Goal: Transaction & Acquisition: Purchase product/service

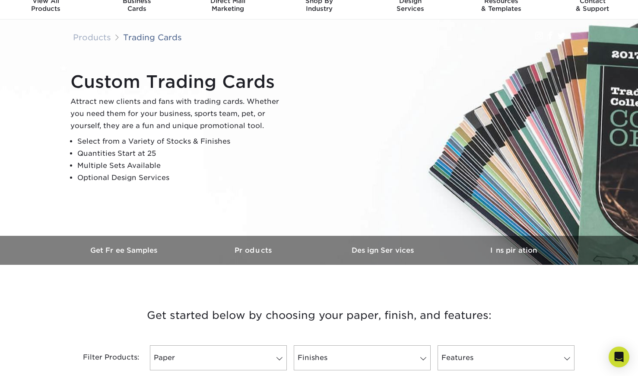
scroll to position [37, 0]
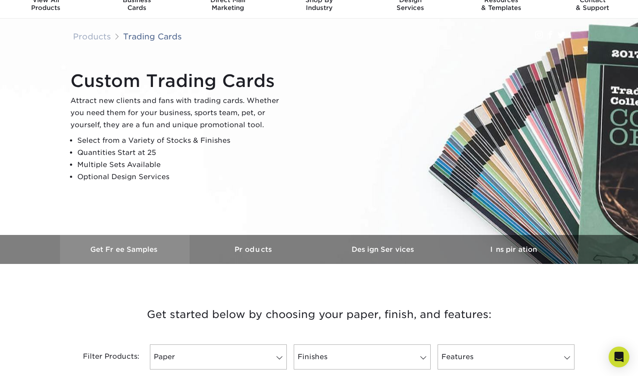
click at [111, 247] on h3 "Get Free Samples" at bounding box center [125, 249] width 130 height 8
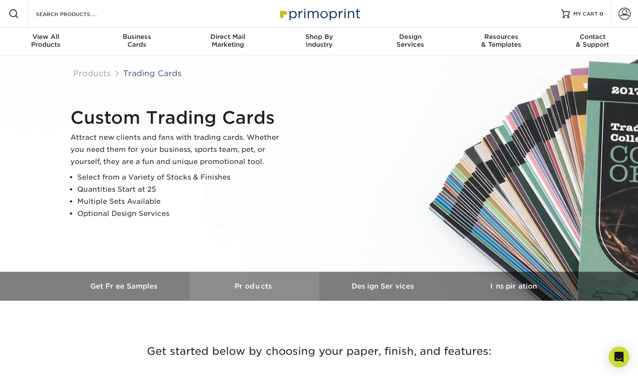
click at [252, 292] on link "Products" at bounding box center [255, 285] width 130 height 29
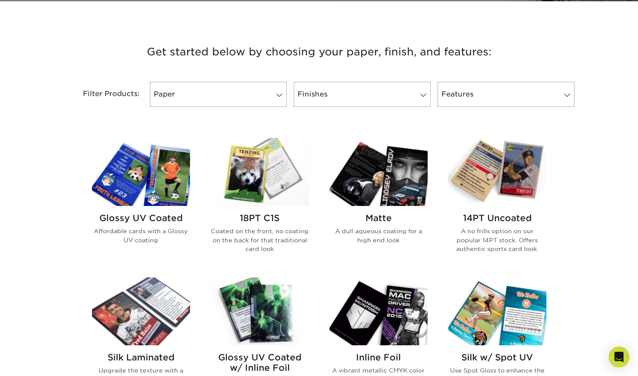
scroll to position [300, 0]
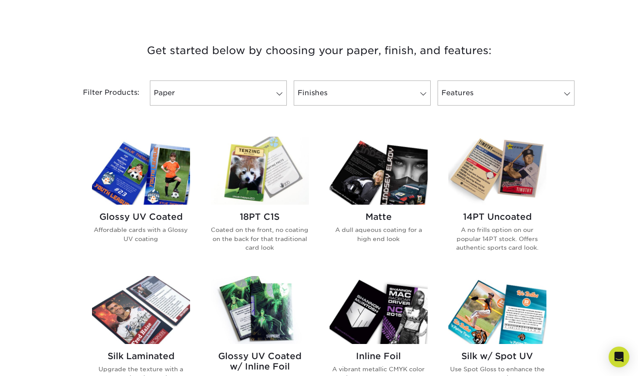
click at [164, 166] on img at bounding box center [141, 171] width 98 height 68
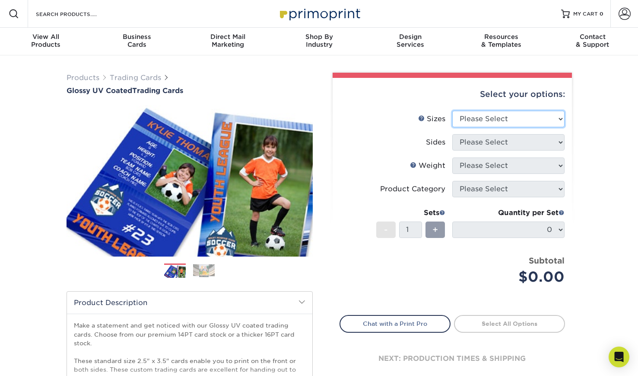
click at [530, 120] on select "Please Select 2.5" x 3.5"" at bounding box center [508, 119] width 112 height 16
select select "2.50x3.50"
click at [452, 111] on select "Please Select 2.5" x 3.5"" at bounding box center [508, 119] width 112 height 16
click at [545, 148] on select "Please Select Print Both Sides Print Front Only" at bounding box center [508, 142] width 112 height 16
select select "13abbda7-1d64-4f25-8bb2-c179b224825d"
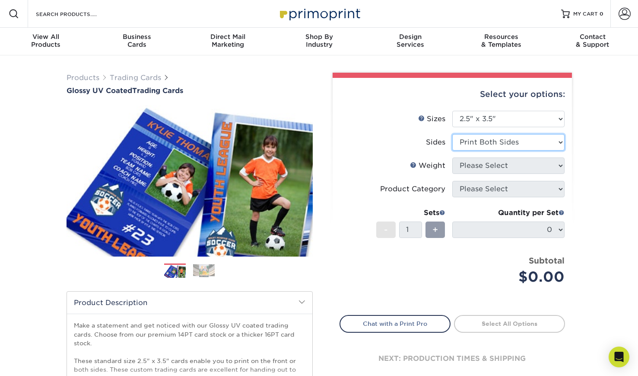
click at [452, 134] on select "Please Select Print Both Sides Print Front Only" at bounding box center [508, 142] width 112 height 16
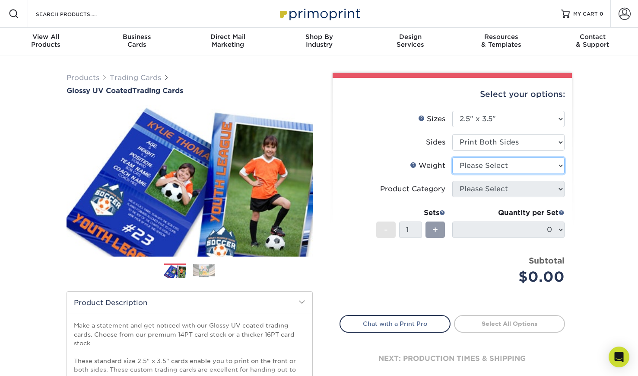
click at [511, 168] on select "Please Select 16PT 14PT 18PT C1S" at bounding box center [508, 165] width 112 height 16
select select "14PT"
click at [452, 157] on select "Please Select 16PT 14PT 18PT C1S" at bounding box center [508, 165] width 112 height 16
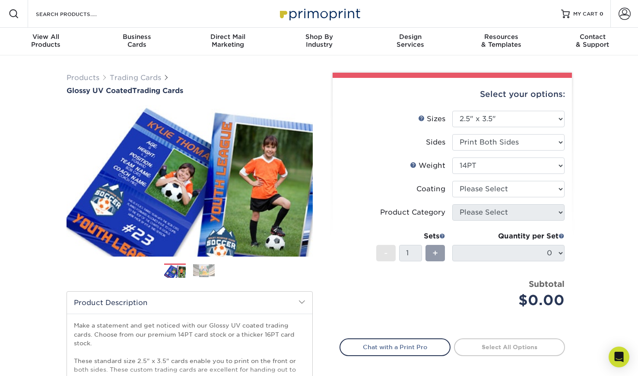
click at [506, 179] on li "Weight Help Weight Please Select 16PT 14PT 18PT C1S" at bounding box center [452, 168] width 225 height 23
click at [505, 192] on select at bounding box center [508, 189] width 112 height 16
select select "1e8116af-acfc-44b1-83dc-8181aa338834"
click at [452, 181] on select at bounding box center [508, 189] width 112 height 16
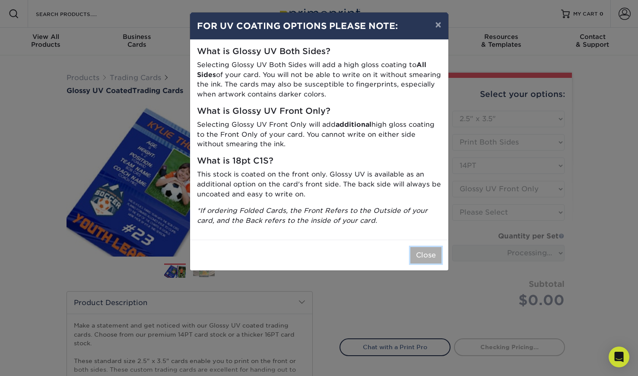
click at [430, 251] on button "Close" at bounding box center [426, 255] width 31 height 16
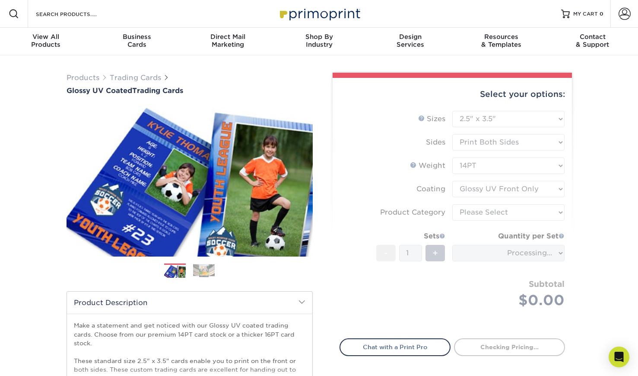
click at [498, 213] on form "Sizes Help Sizes Please Select 2.5" x 3.5" Sides Please Select 16PT - 1" at bounding box center [453, 219] width 226 height 217
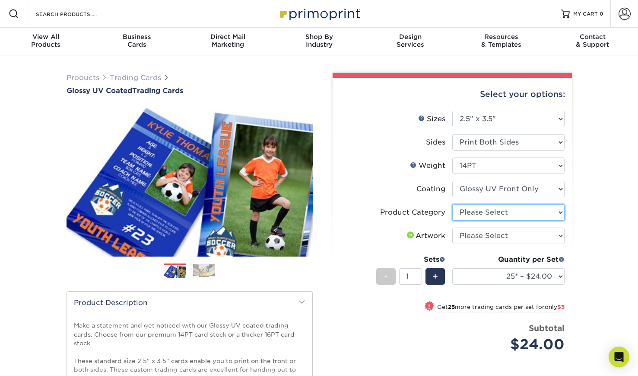
click at [547, 214] on select "Please Select Trading Cards" at bounding box center [508, 212] width 112 height 16
select select "c2f9bce9-36c2-409d-b101-c29d9d031e18"
click at [452, 204] on select "Please Select Trading Cards" at bounding box center [508, 212] width 112 height 16
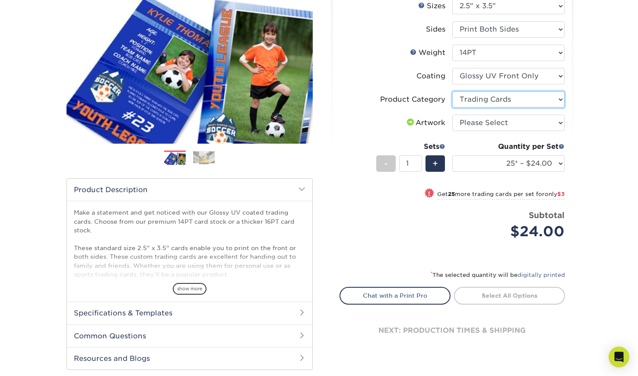
scroll to position [114, 0]
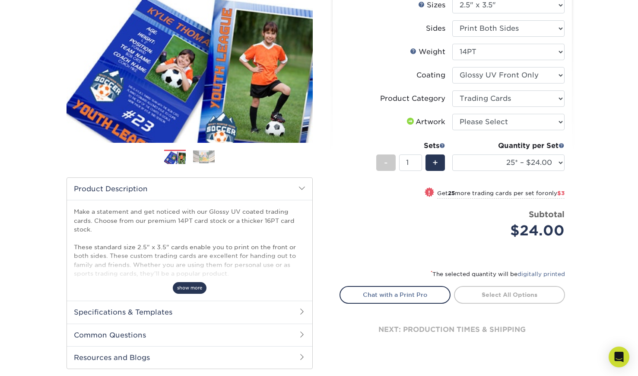
click at [189, 289] on span "show more" at bounding box center [190, 288] width 34 height 12
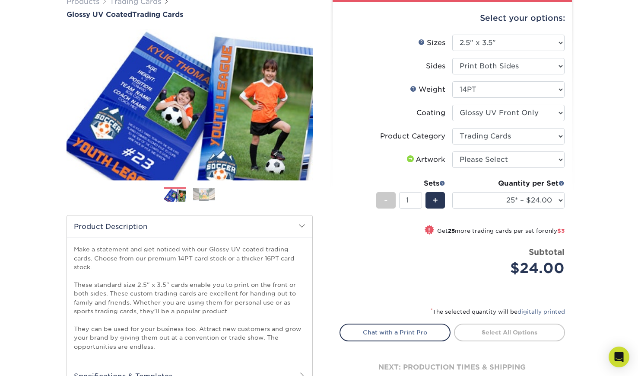
scroll to position [75, 0]
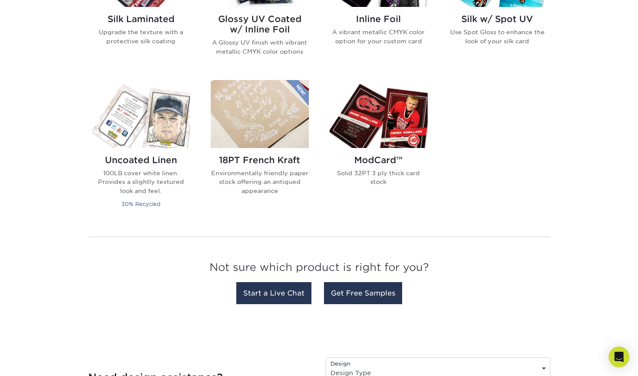
scroll to position [636, 0]
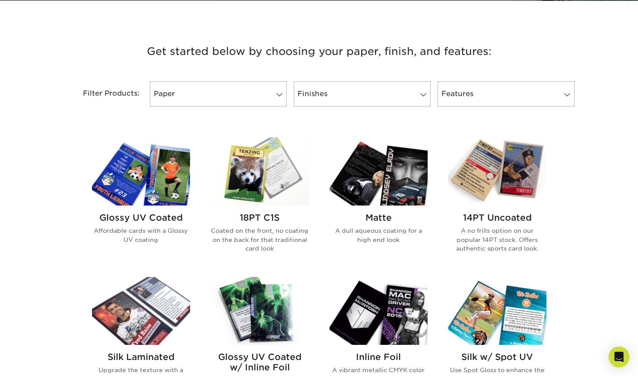
scroll to position [300, 0]
